Goal: Task Accomplishment & Management: Understand process/instructions

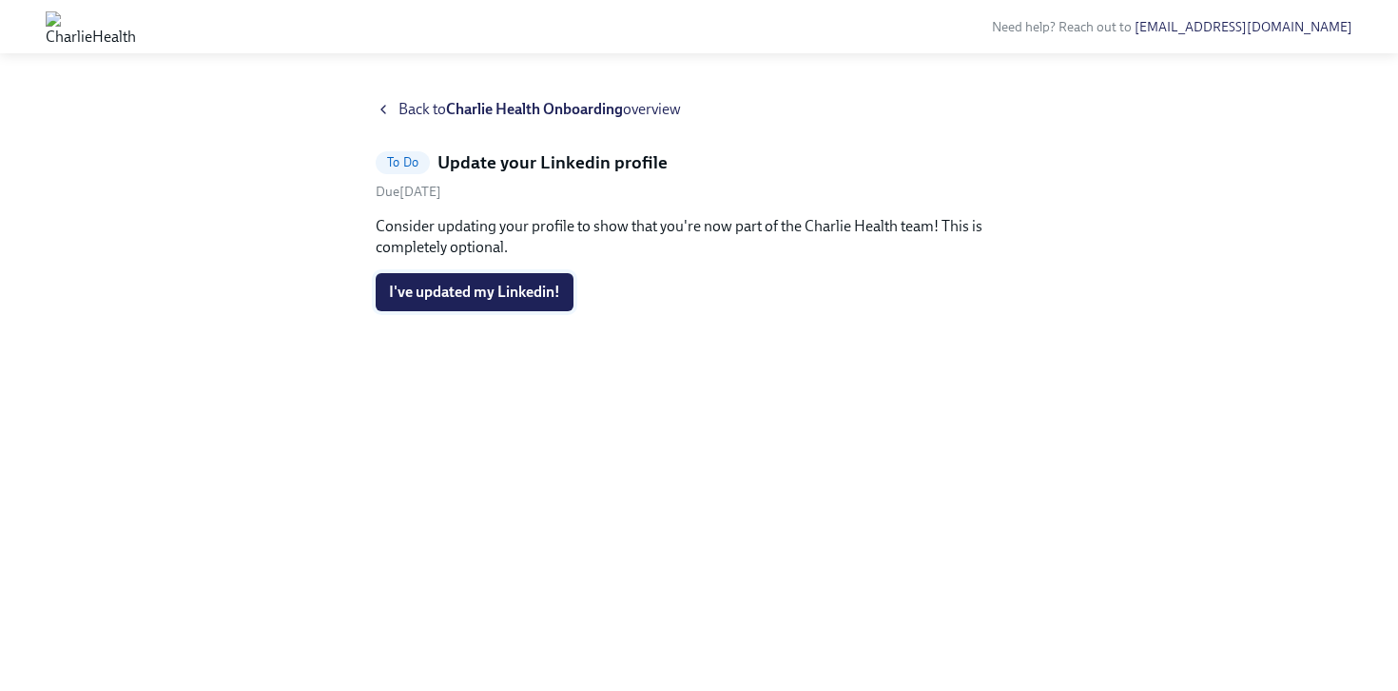
click at [508, 299] on span "I've updated my Linkedin!" at bounding box center [474, 292] width 171 height 19
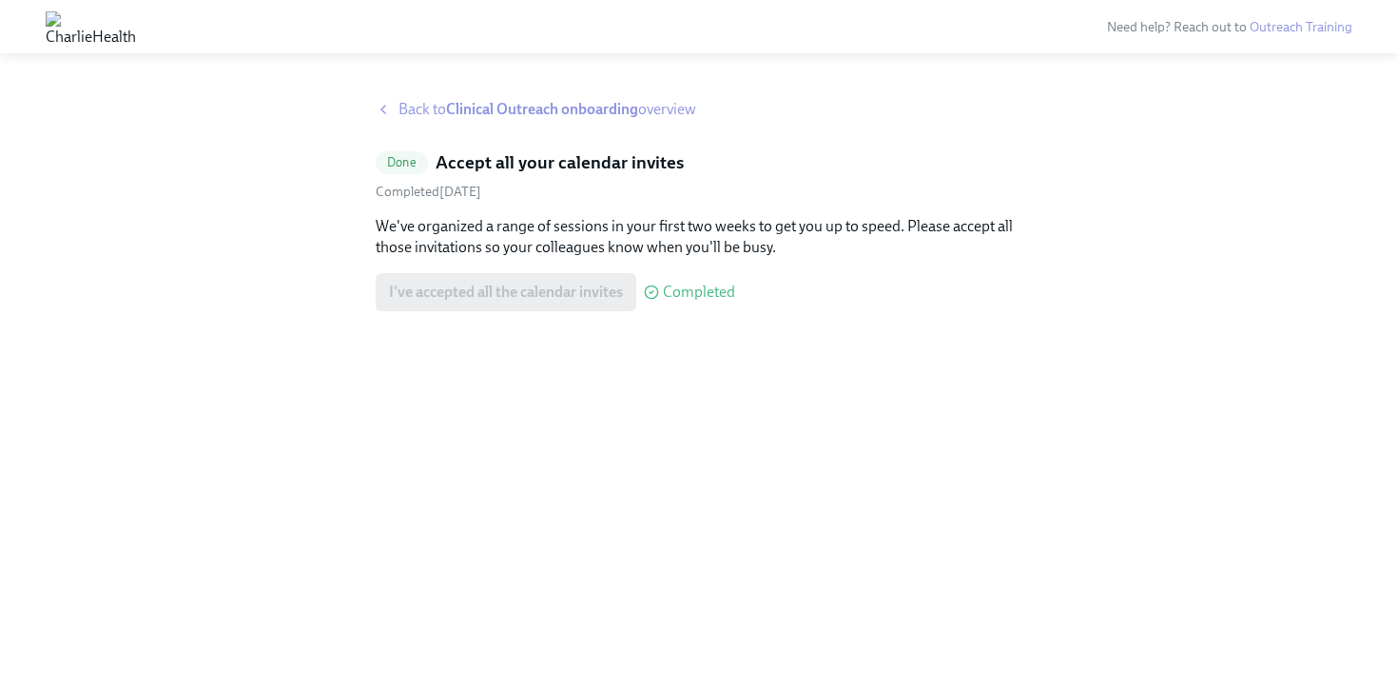
click at [556, 107] on strong "Clinical Outreach onboarding" at bounding box center [542, 109] width 192 height 18
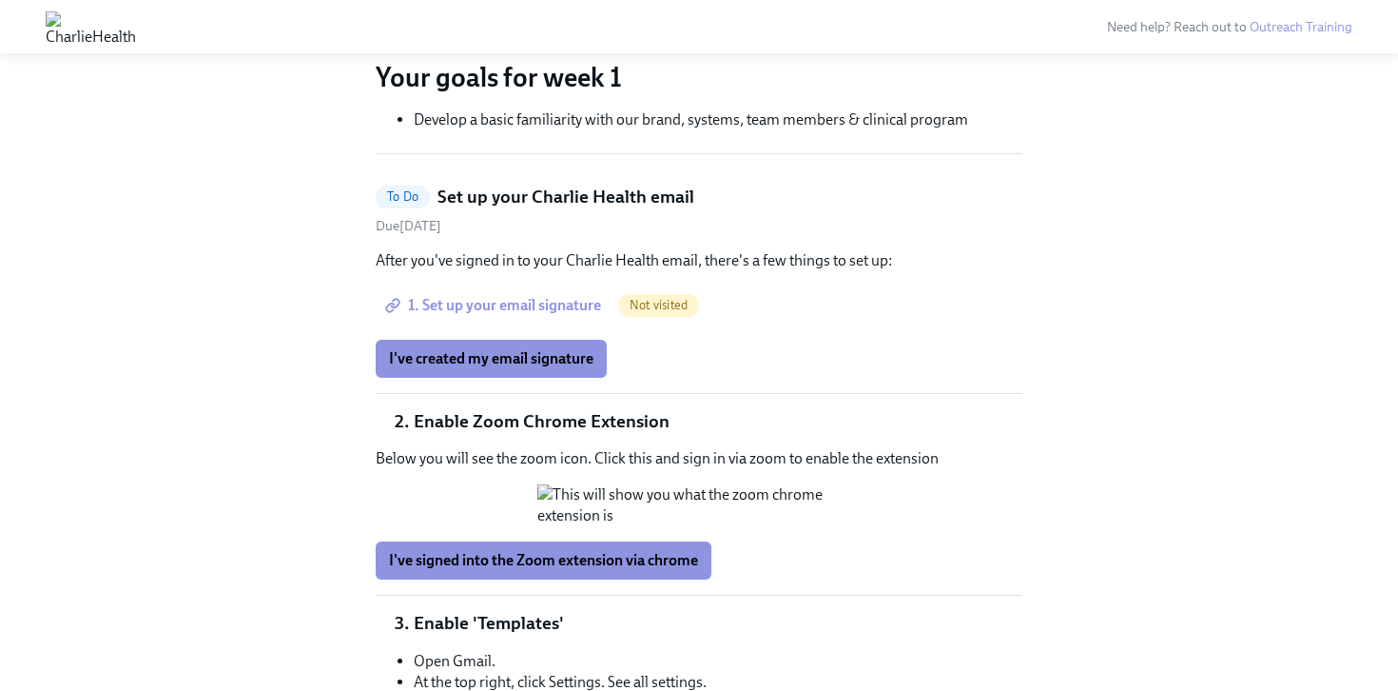
scroll to position [502, 0]
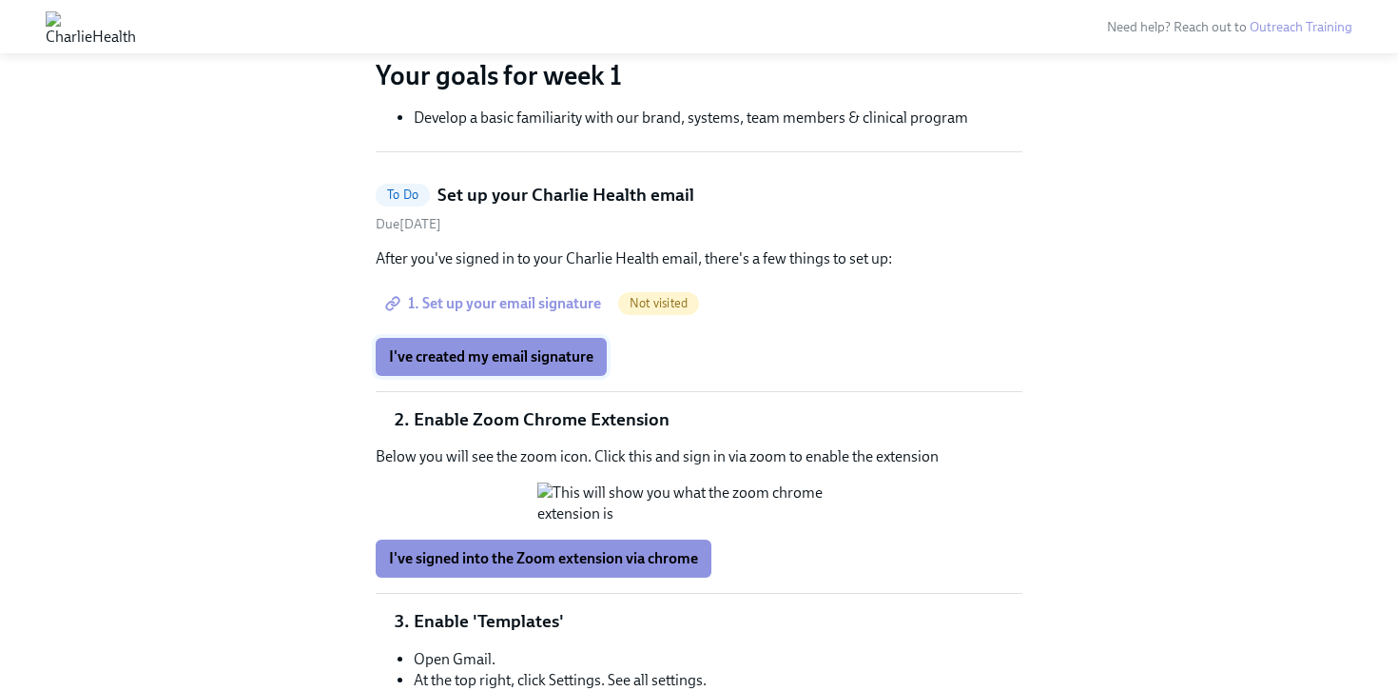
click at [535, 350] on span "I've created my email signature" at bounding box center [491, 356] width 205 height 19
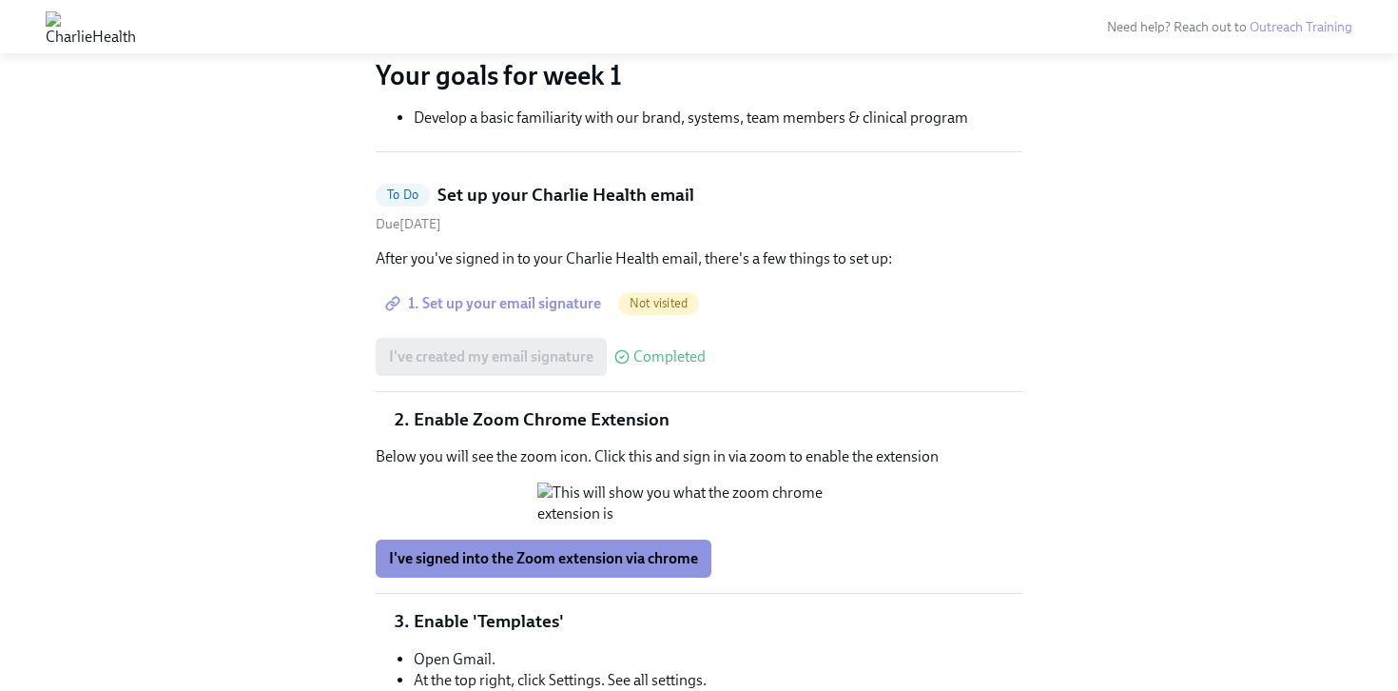
click at [518, 310] on span "1. Set up your email signature" at bounding box center [495, 303] width 212 height 19
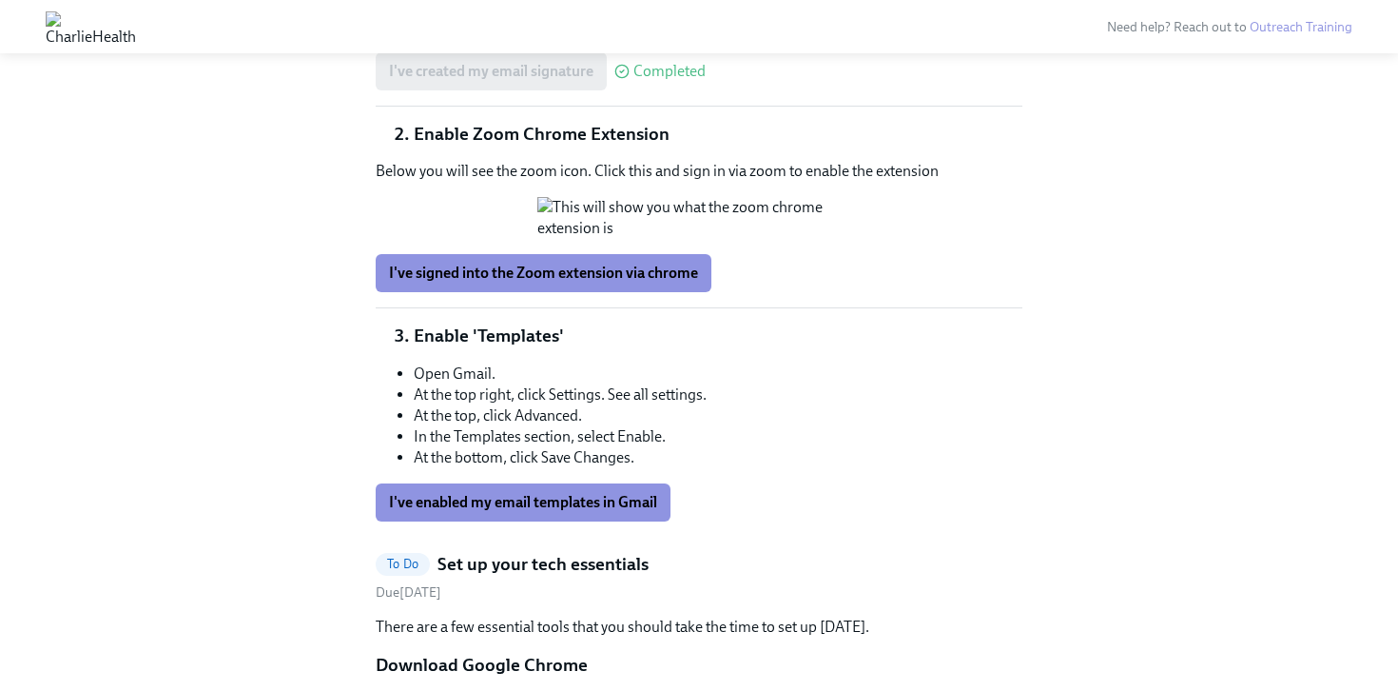
scroll to position [758, 0]
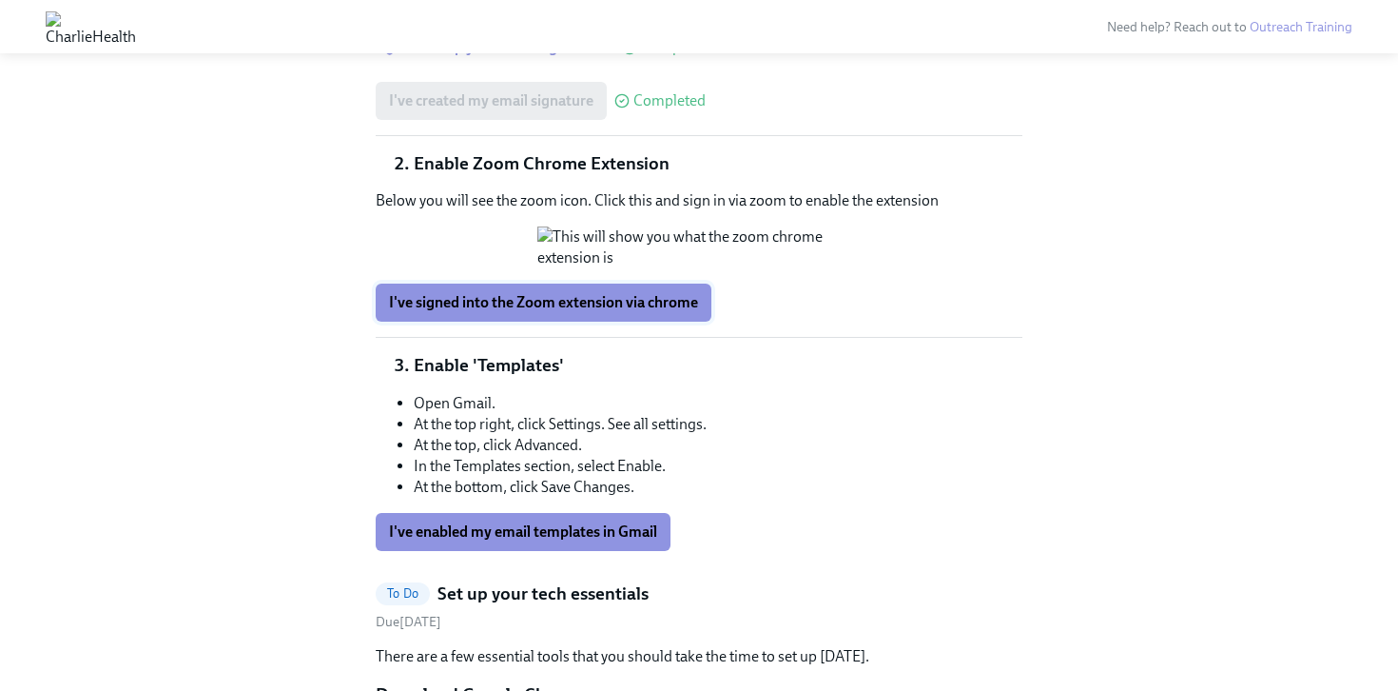
click at [562, 312] on span "I've signed into the Zoom extension via chrome" at bounding box center [543, 302] width 309 height 19
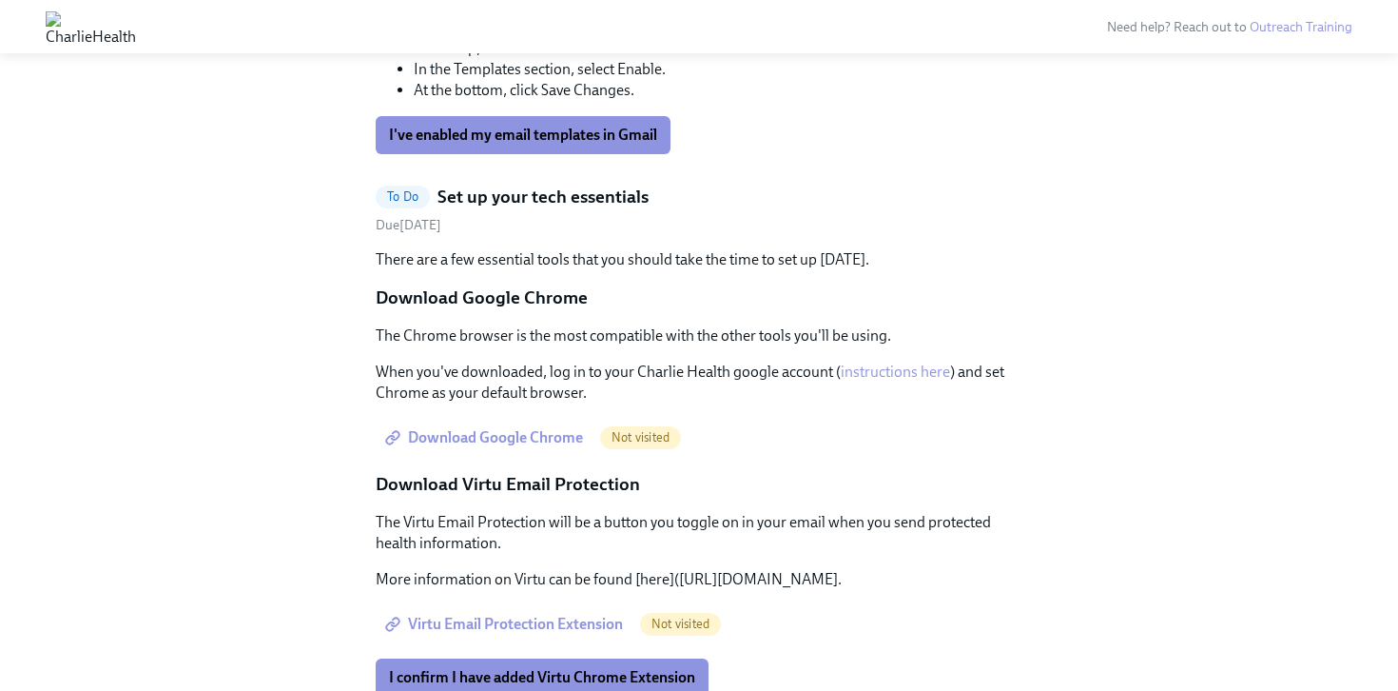
scroll to position [1156, 0]
click at [541, 153] on button "I've enabled my email templates in Gmail" at bounding box center [523, 134] width 295 height 38
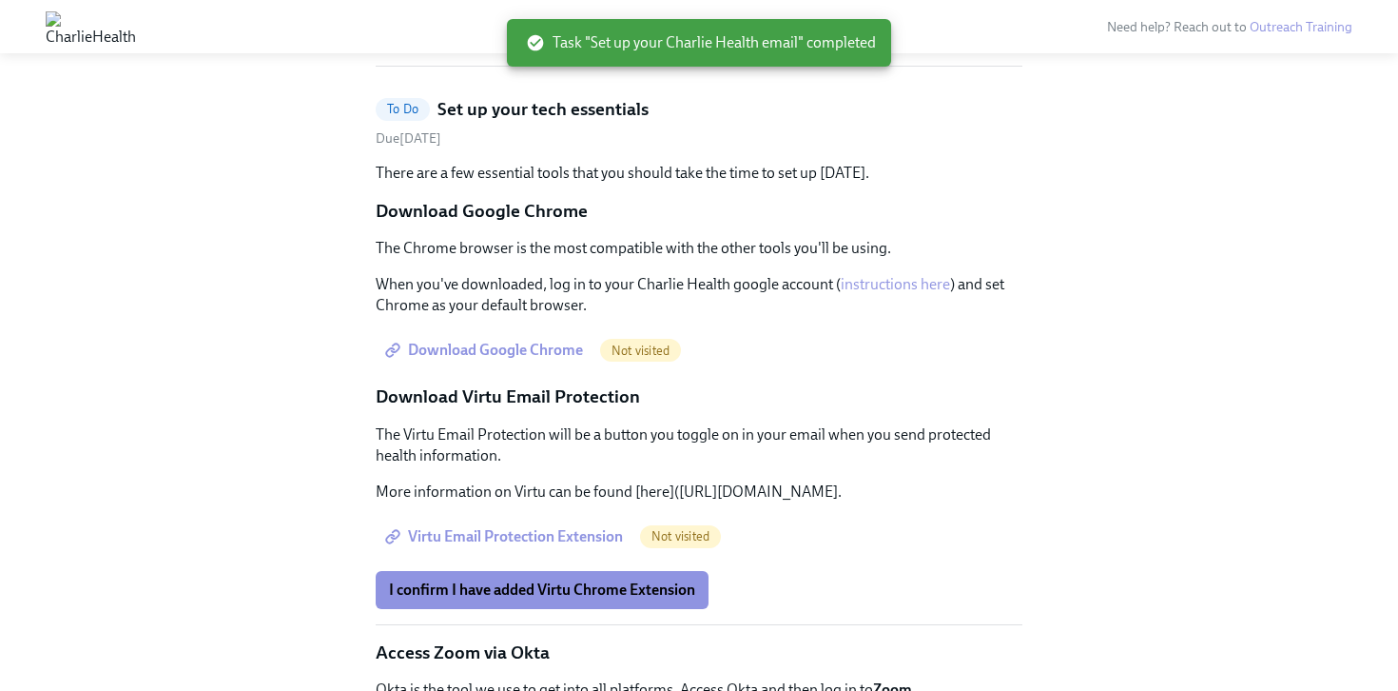
scroll to position [575, 0]
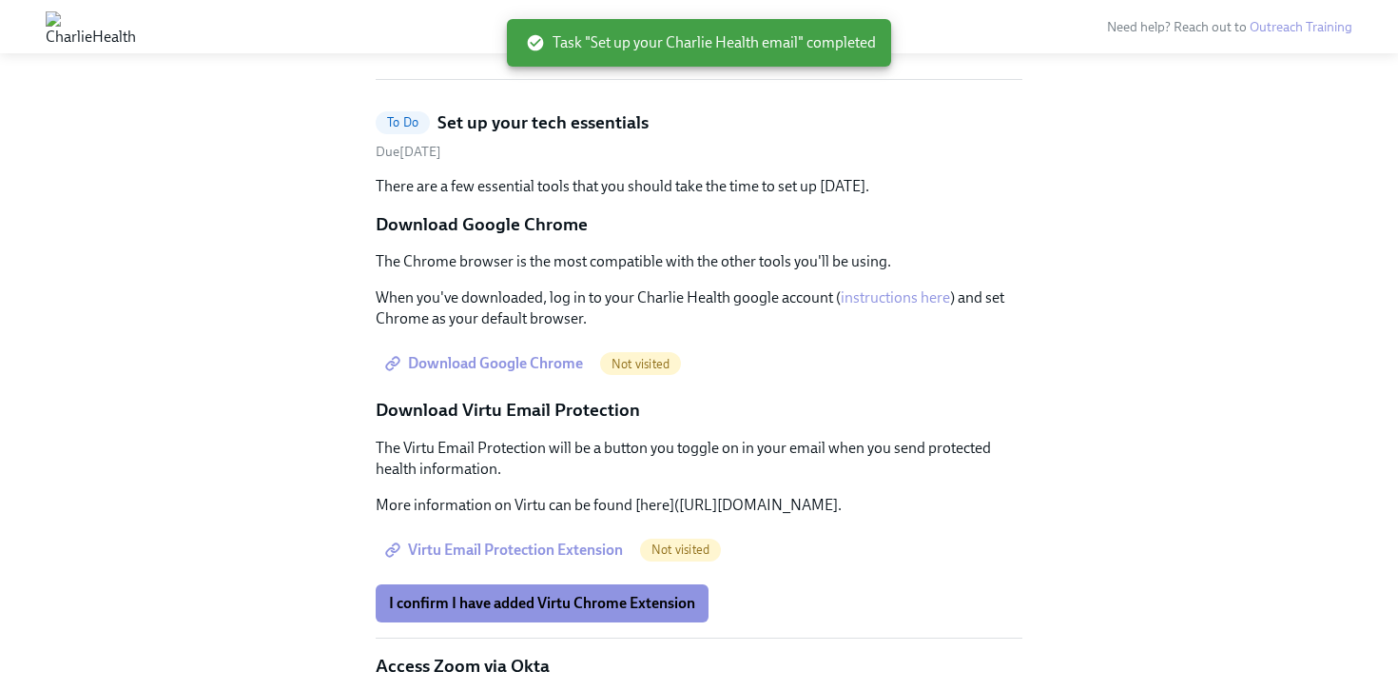
click at [470, 365] on span "Download Google Chrome" at bounding box center [486, 363] width 194 height 19
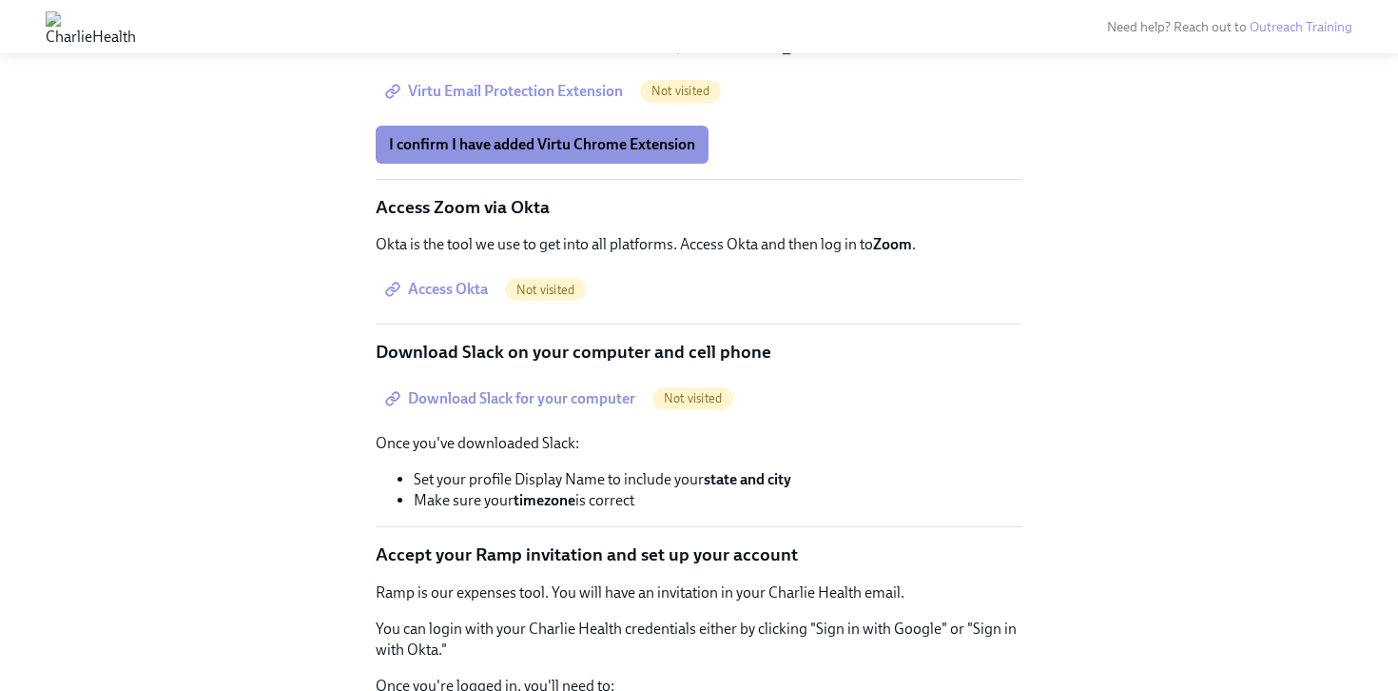
scroll to position [1025, 0]
